Goal: Transaction & Acquisition: Purchase product/service

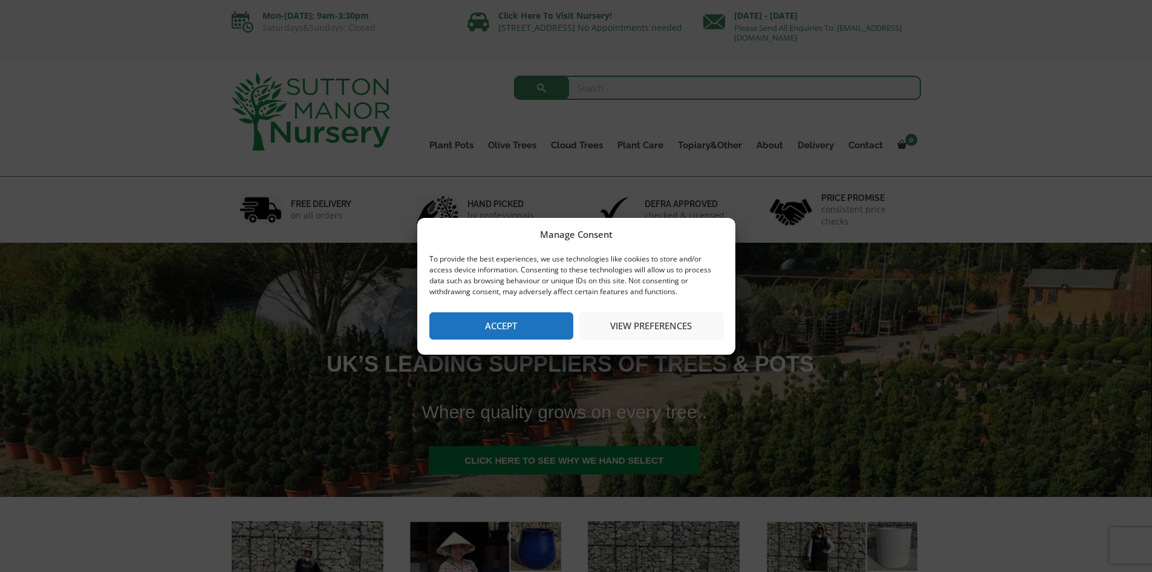
click at [504, 325] on button "Accept" at bounding box center [501, 325] width 144 height 27
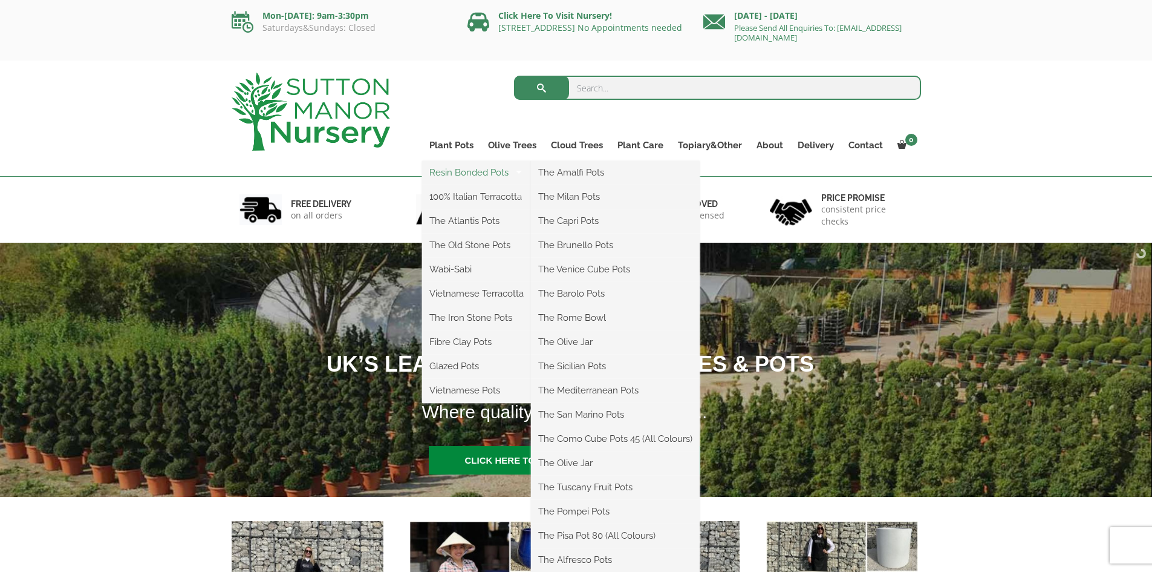
click at [457, 175] on link "Resin Bonded Pots" at bounding box center [476, 172] width 109 height 18
click at [437, 145] on link "Plant Pots" at bounding box center [451, 145] width 59 height 17
click at [435, 149] on li "Plant Pots Resin Bonded Pots The Amalfi Pots The Milan Pots The Capri Pots The …" at bounding box center [451, 149] width 59 height 24
click at [446, 145] on link "Plant Pots" at bounding box center [451, 145] width 59 height 17
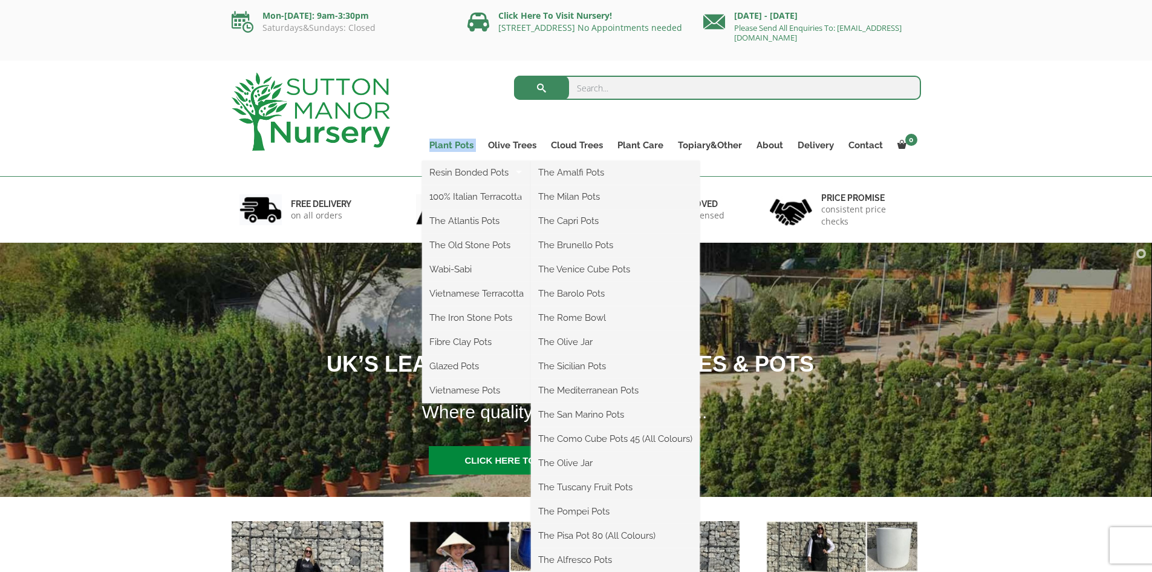
click at [446, 145] on link "Plant Pots" at bounding box center [451, 145] width 59 height 17
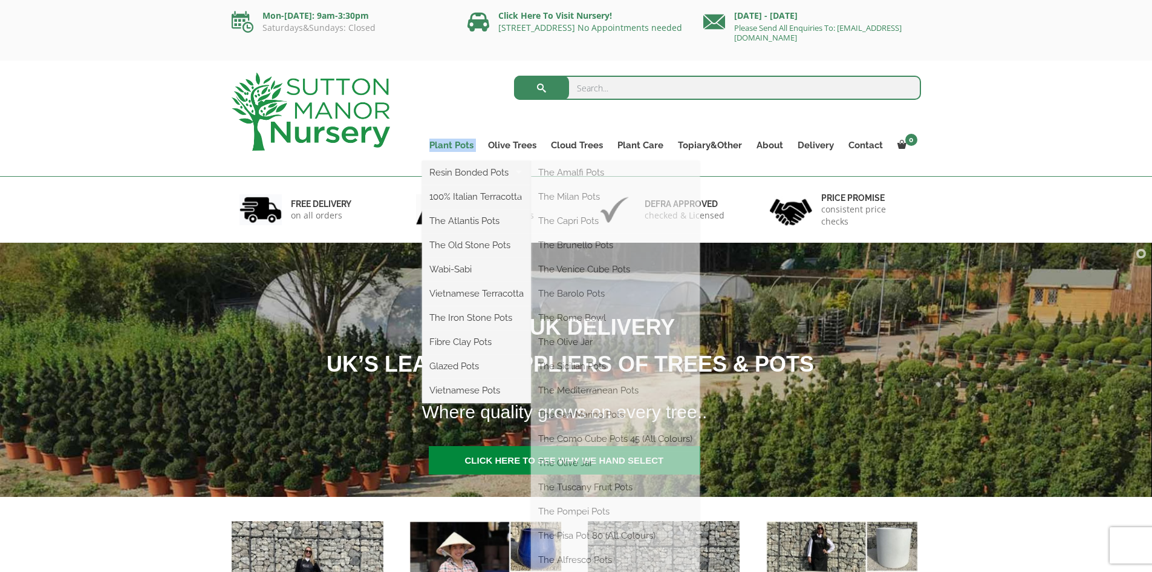
click at [446, 145] on link "Plant Pots" at bounding box center [451, 145] width 59 height 17
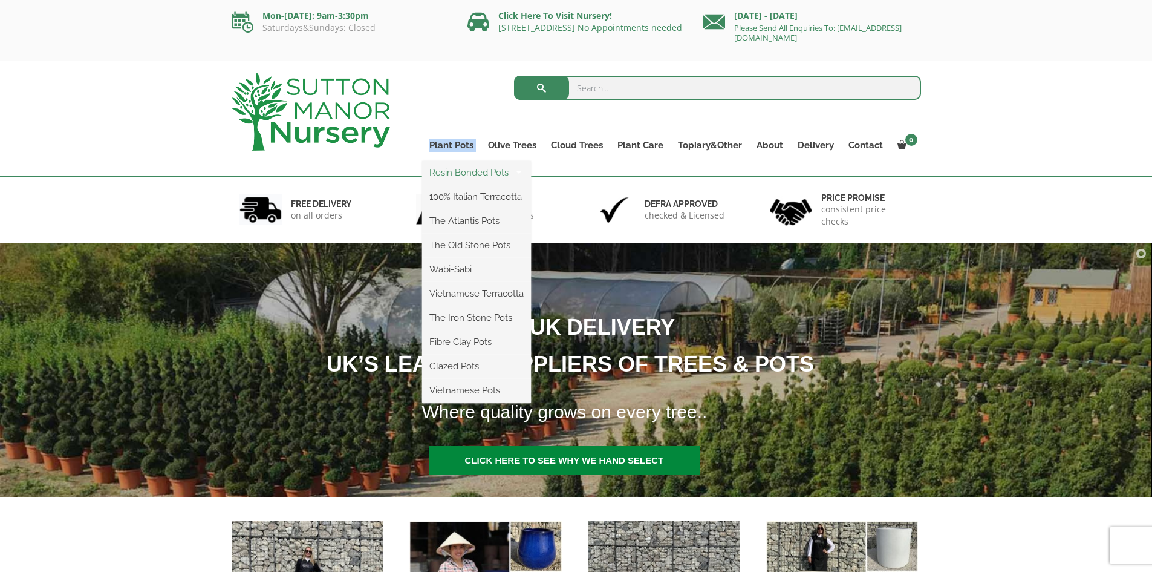
click at [464, 169] on link "Resin Bonded Pots" at bounding box center [476, 172] width 109 height 18
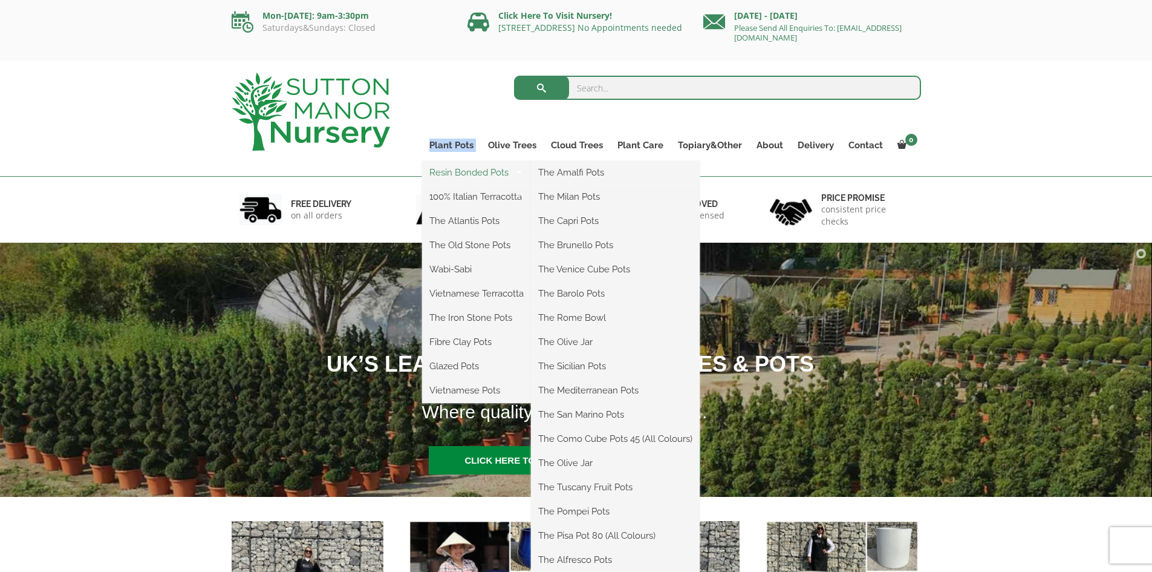
click at [464, 169] on link "Resin Bonded Pots" at bounding box center [476, 172] width 109 height 18
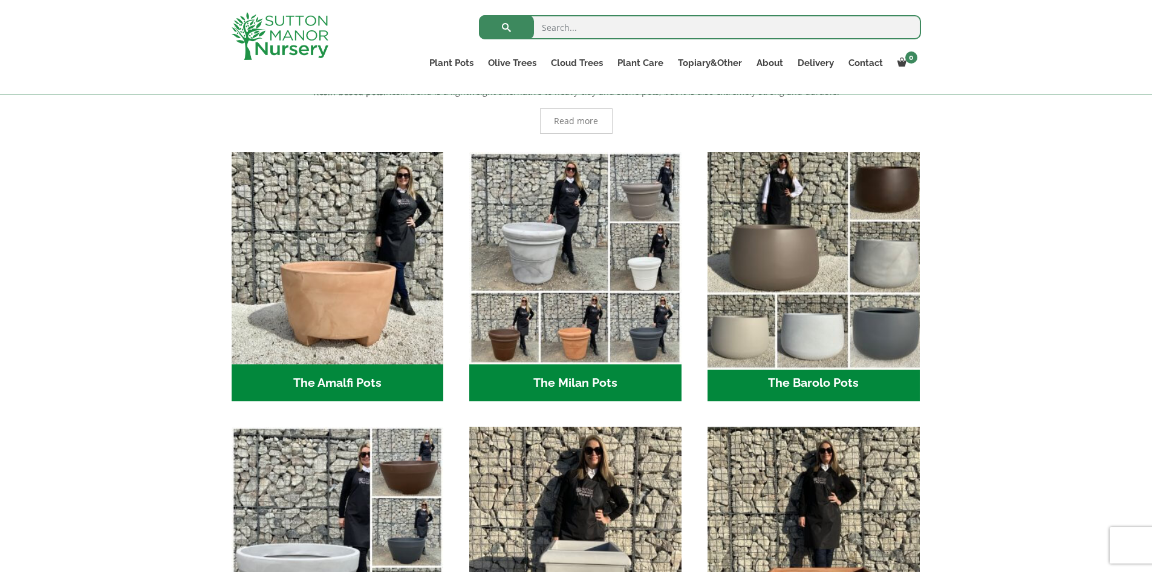
scroll to position [181, 0]
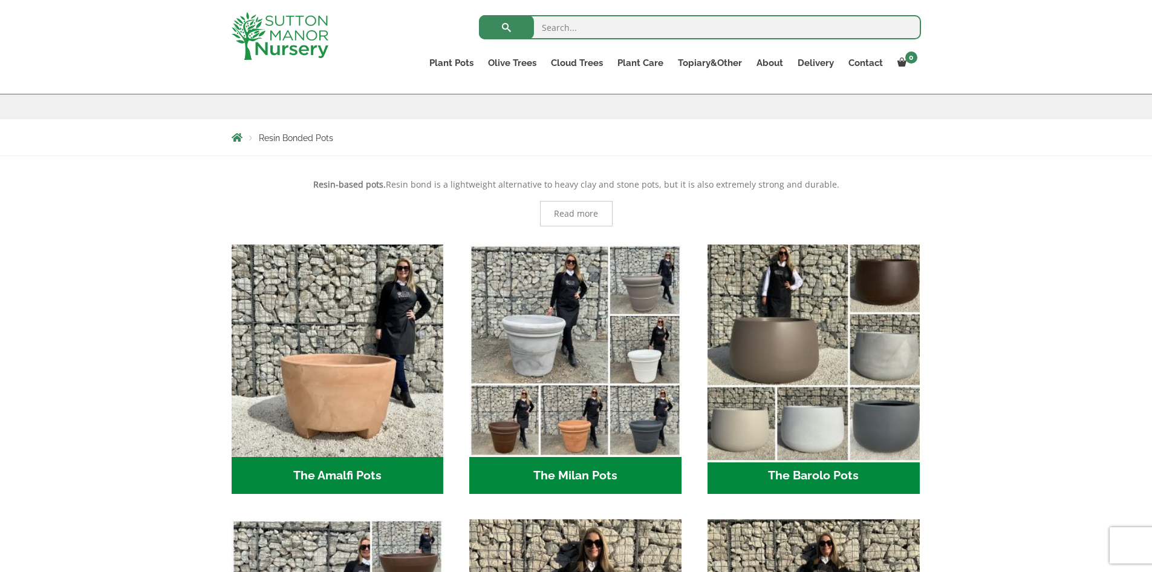
drag, startPoint x: 823, startPoint y: 292, endPoint x: 829, endPoint y: 290, distance: 6.5
click at [824, 292] on img "Visit product category The Barolo Pots" at bounding box center [813, 350] width 223 height 223
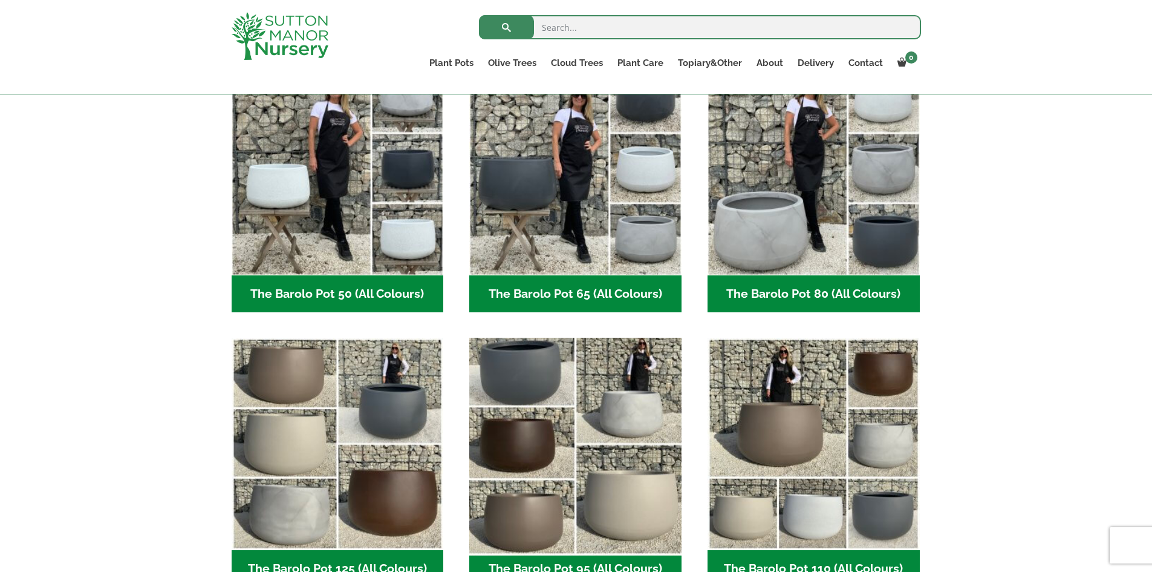
scroll to position [363, 0]
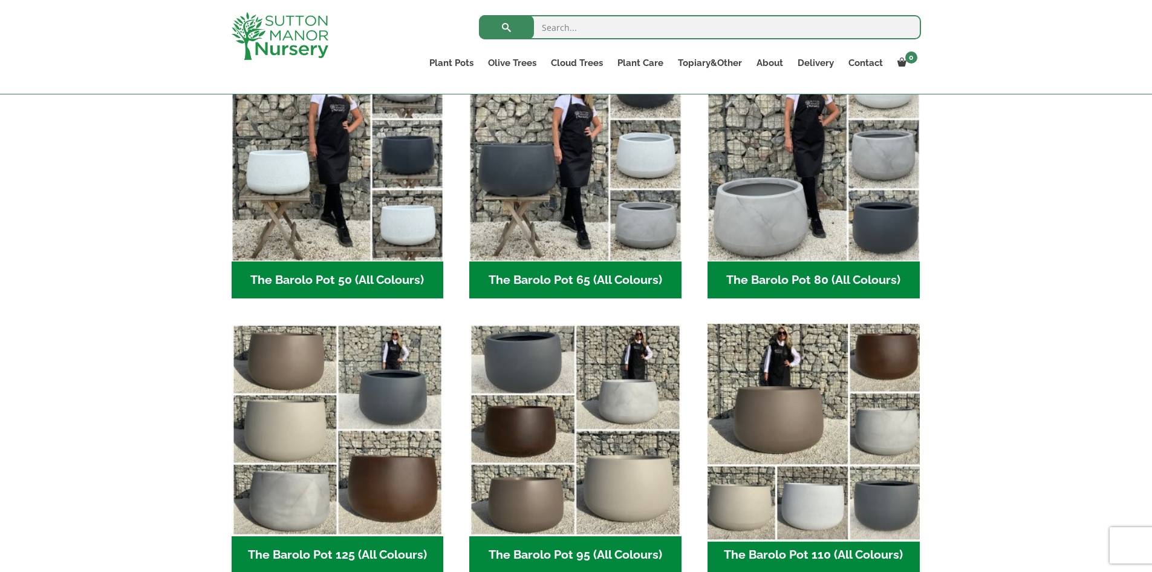
click at [762, 403] on img "Visit product category The Barolo Pot 110 (All Colours)" at bounding box center [813, 430] width 223 height 223
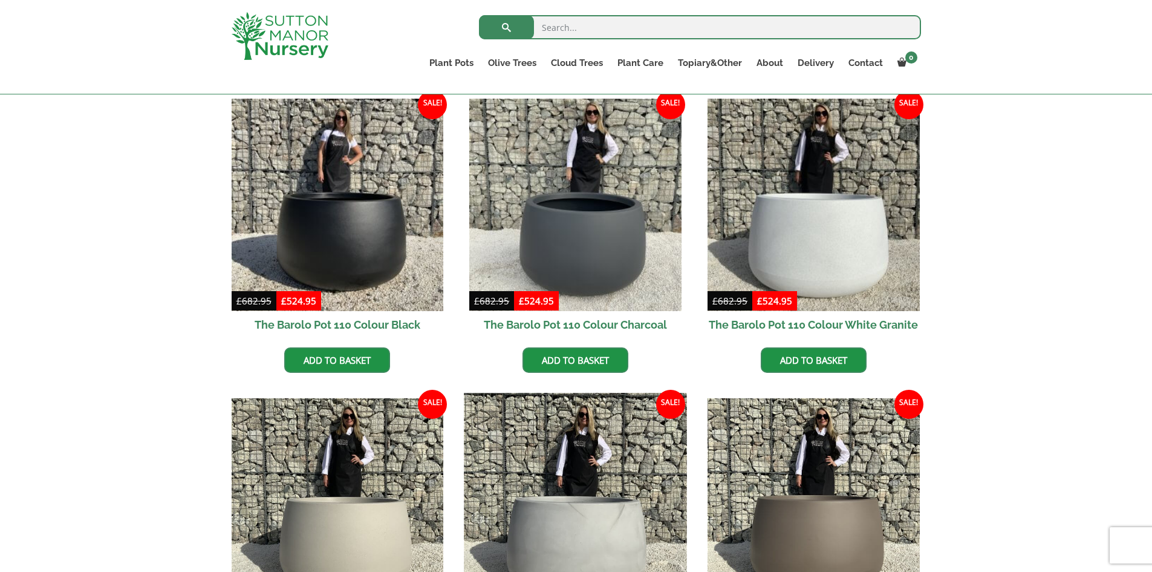
scroll to position [302, 0]
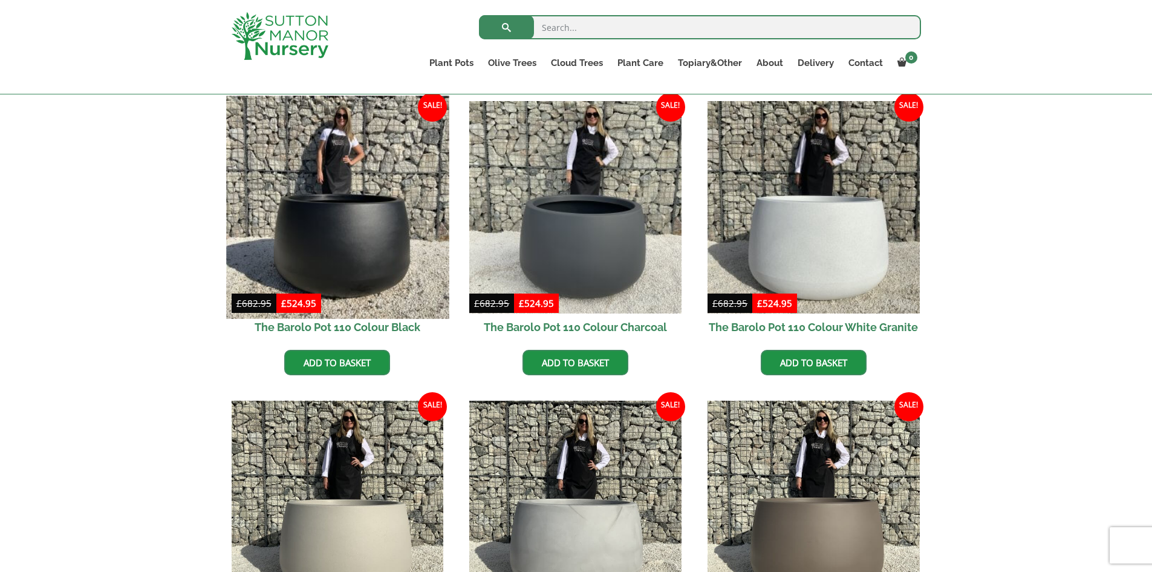
click at [412, 259] on img at bounding box center [337, 207] width 223 height 223
click at [383, 232] on img at bounding box center [337, 207] width 223 height 223
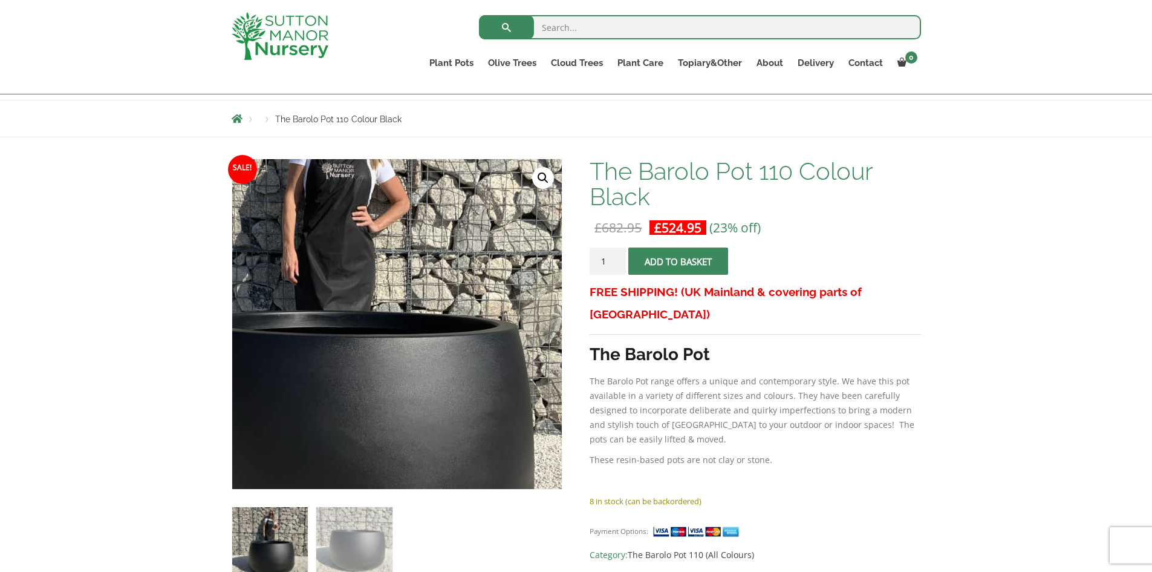
scroll to position [181, 0]
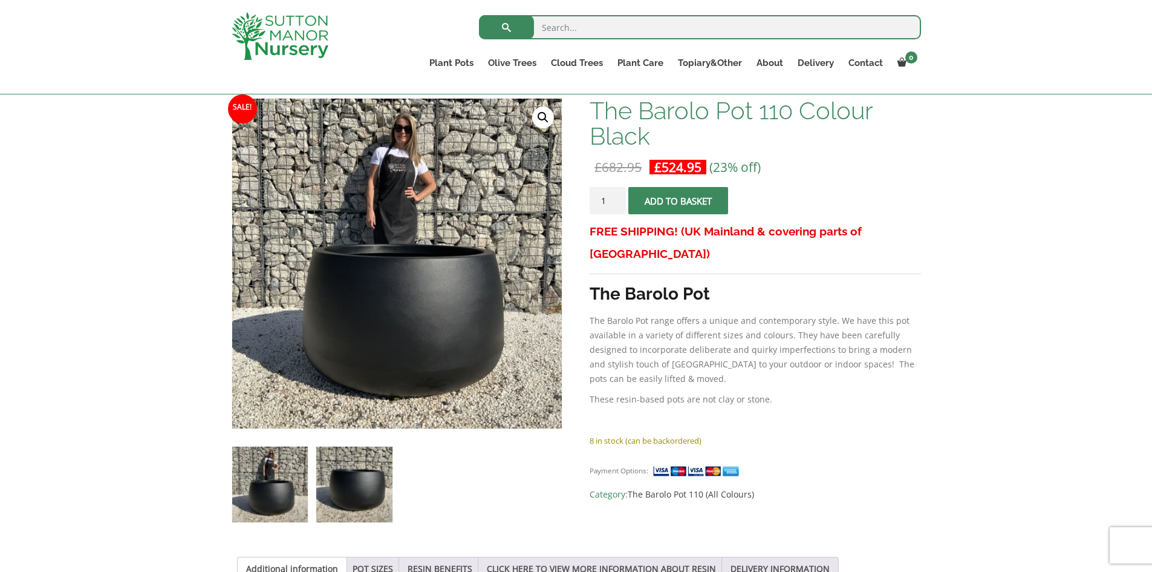
click at [386, 472] on img at bounding box center [354, 484] width 76 height 76
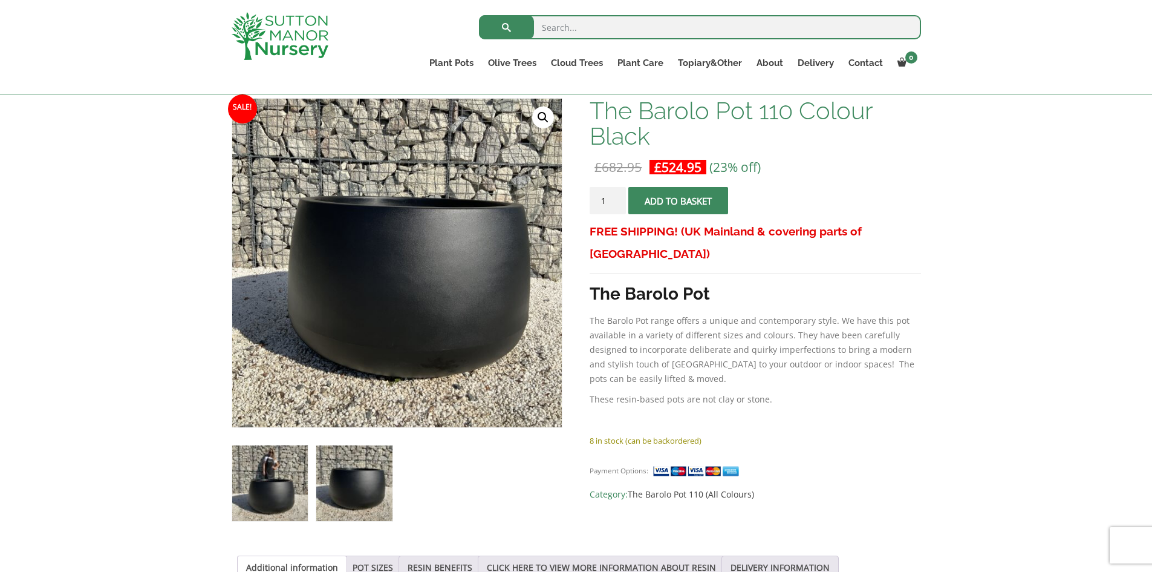
click at [272, 497] on img at bounding box center [270, 483] width 76 height 76
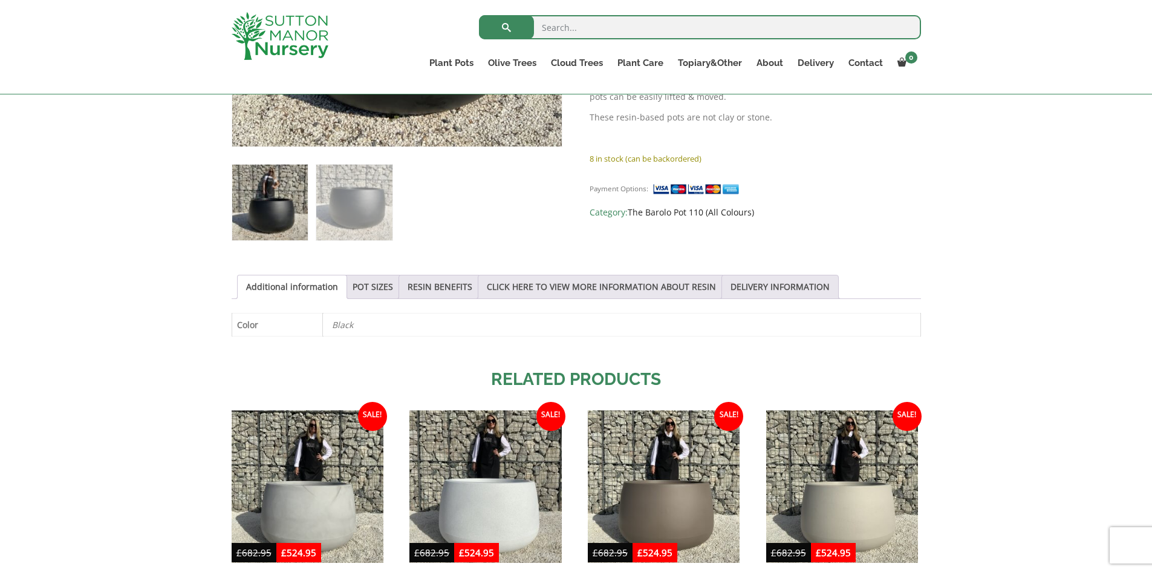
scroll to position [363, 0]
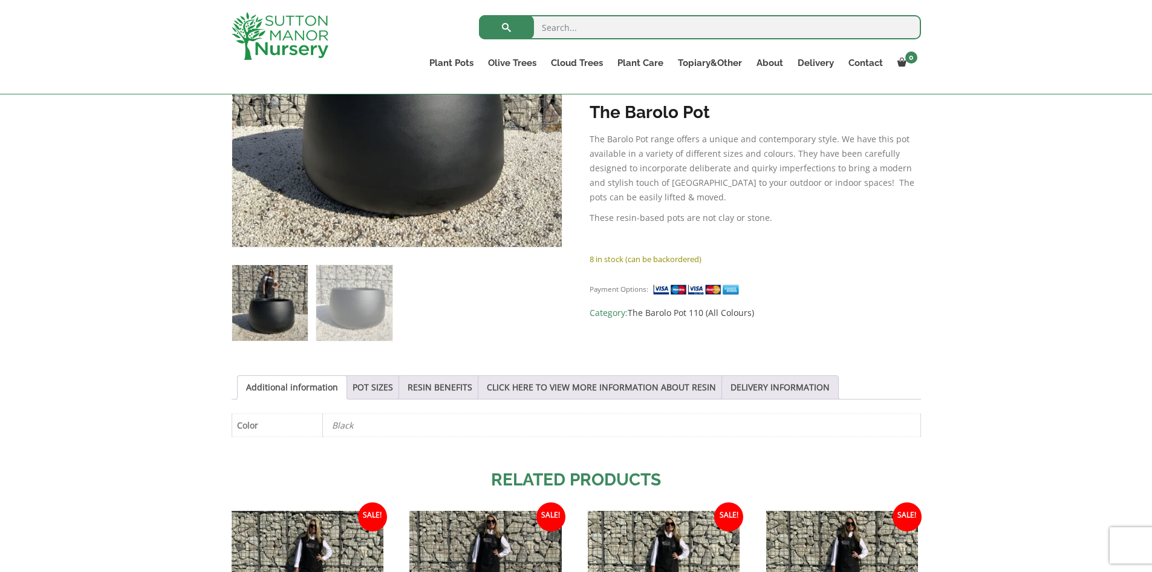
click at [677, 283] on img at bounding box center [698, 289] width 91 height 13
click at [678, 283] on img at bounding box center [698, 289] width 91 height 13
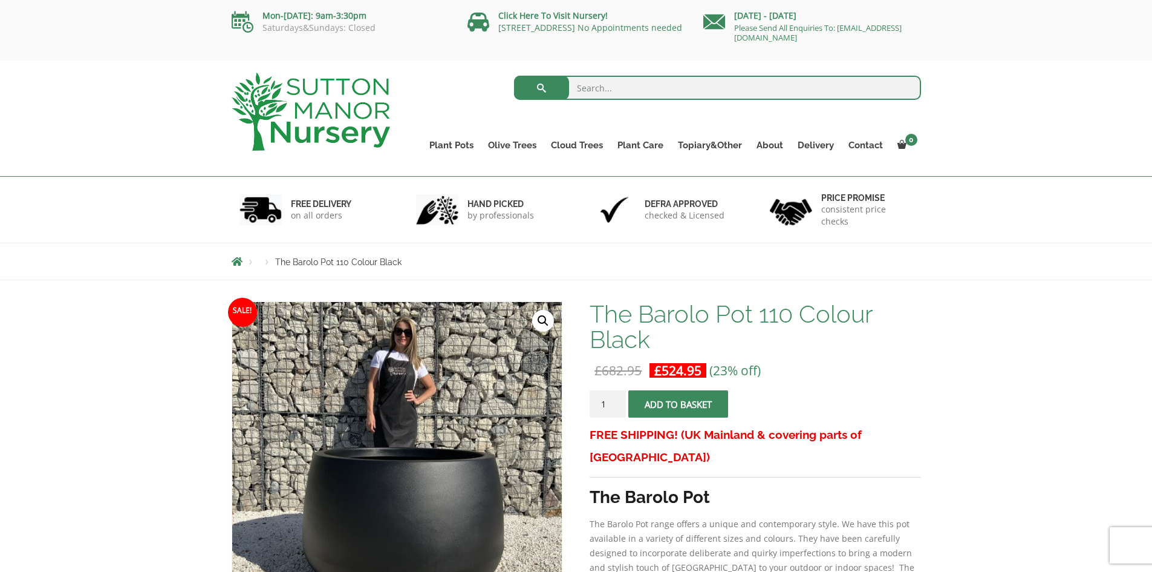
click at [679, 404] on span "submit" at bounding box center [679, 404] width 0 height 0
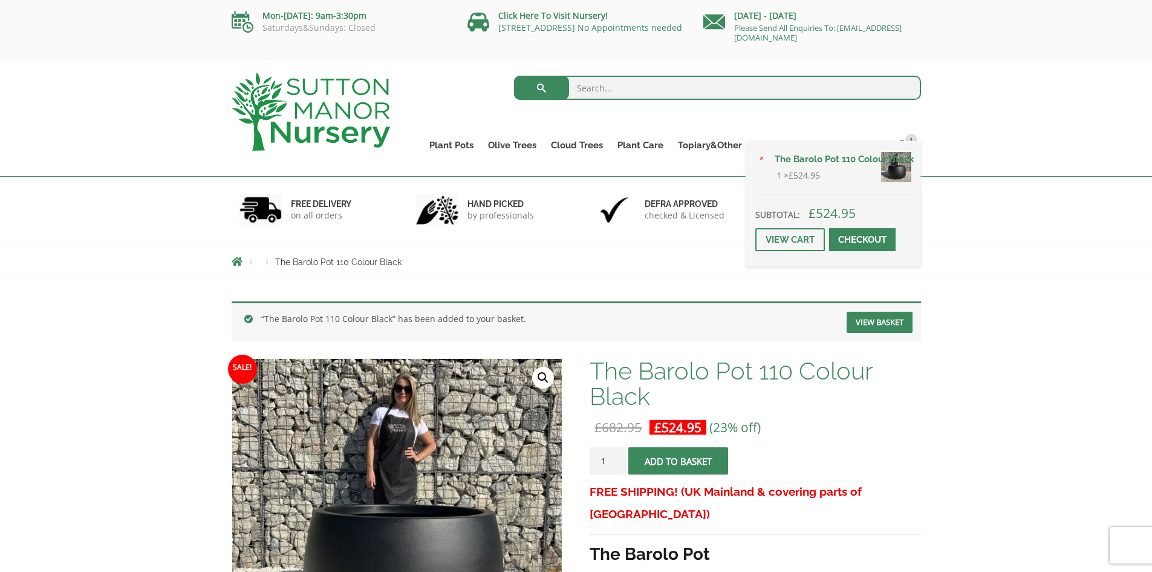
click at [863, 240] on span at bounding box center [863, 240] width 0 height 0
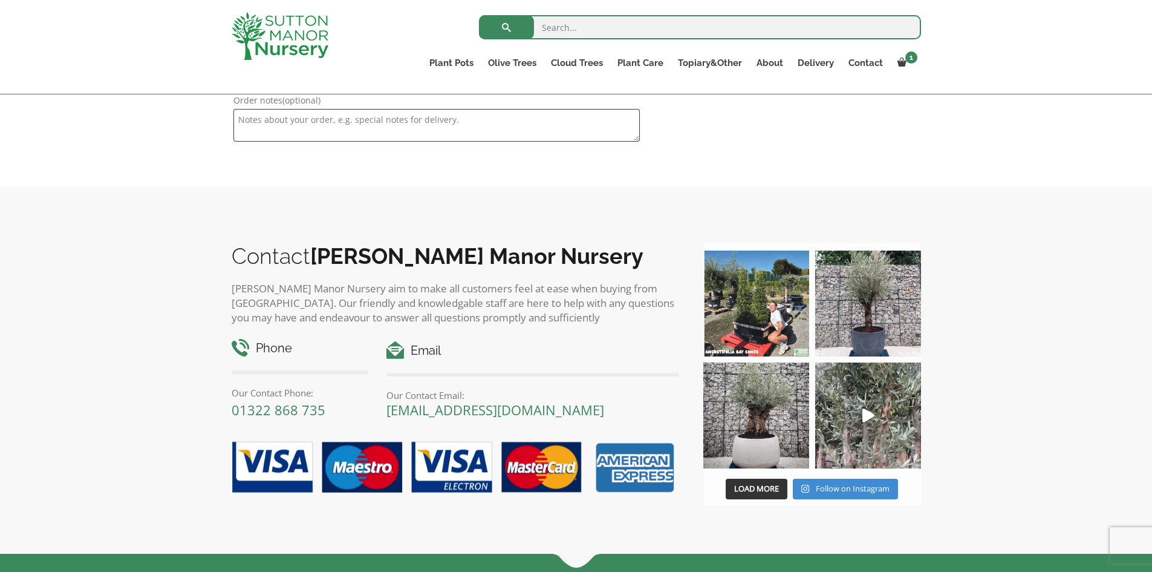
scroll to position [1452, 0]
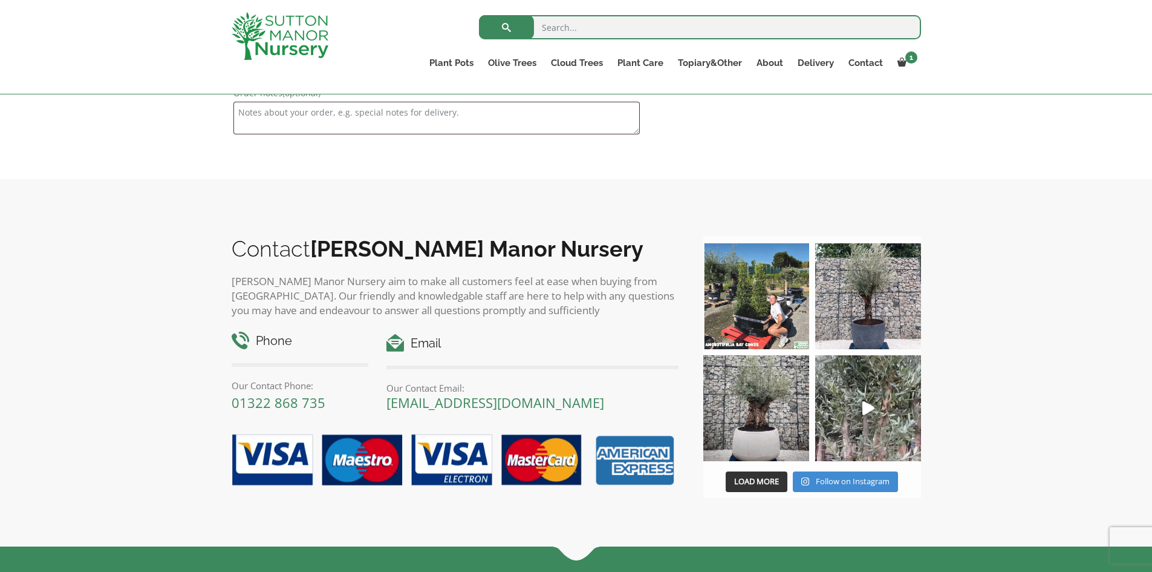
click at [839, 293] on img at bounding box center [868, 296] width 106 height 106
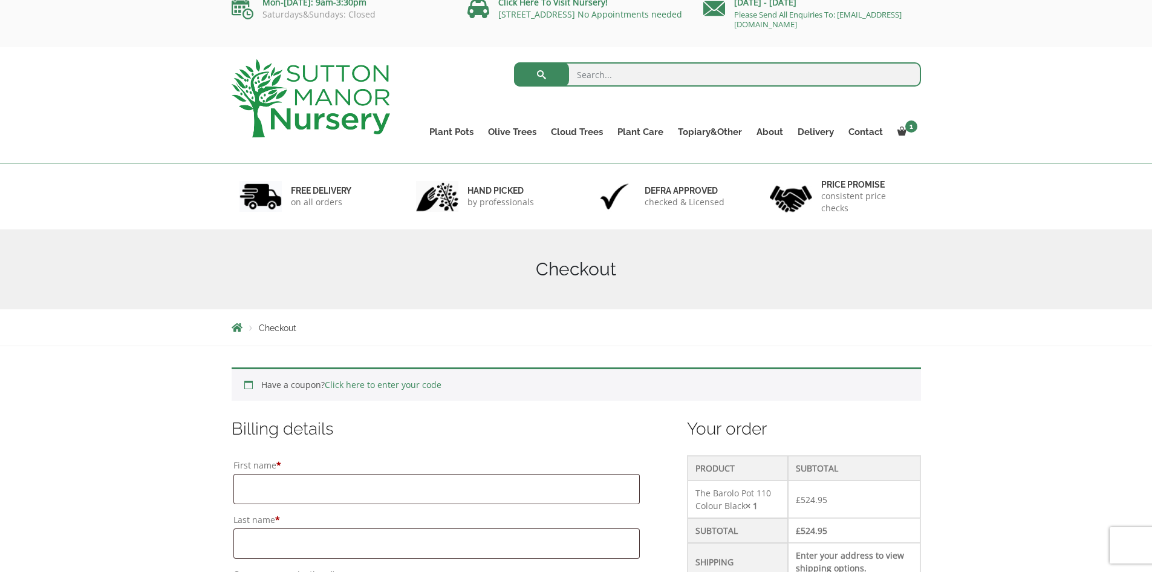
scroll to position [0, 0]
